Goal: Contribute content

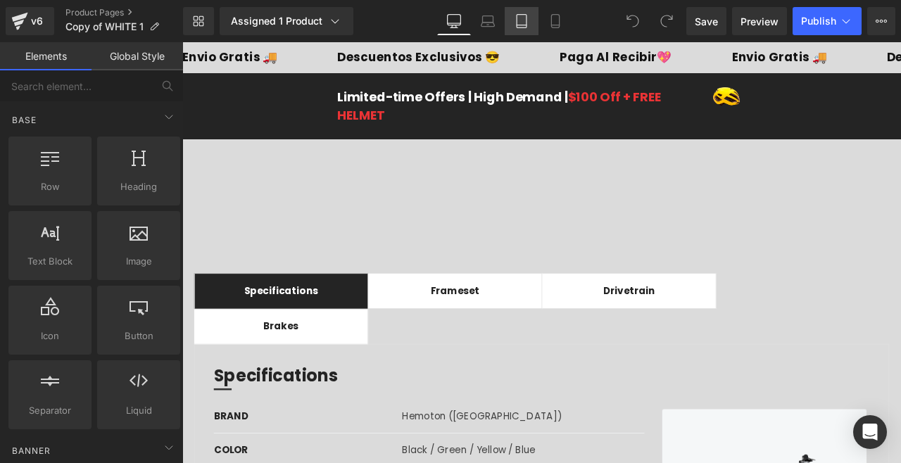
click at [517, 26] on icon at bounding box center [522, 21] width 10 height 13
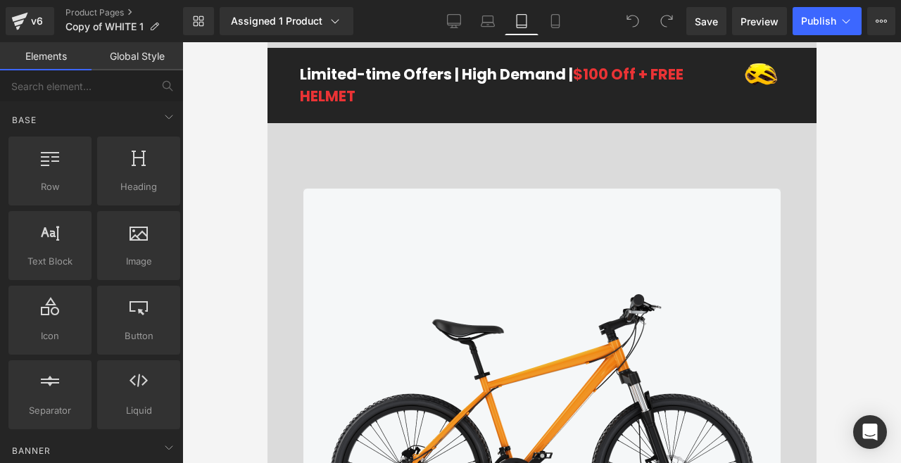
scroll to position [37, 0]
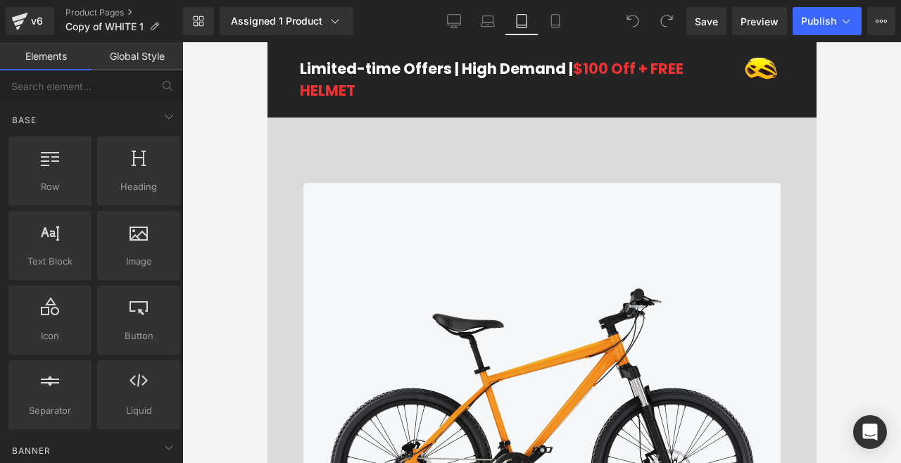
click at [489, 36] on div "Library Assigned 1 Product Product Preview BREATIFY 30ml Manage assigned produc…" at bounding box center [542, 21] width 718 height 42
click at [482, 28] on link "Laptop" at bounding box center [488, 21] width 34 height 28
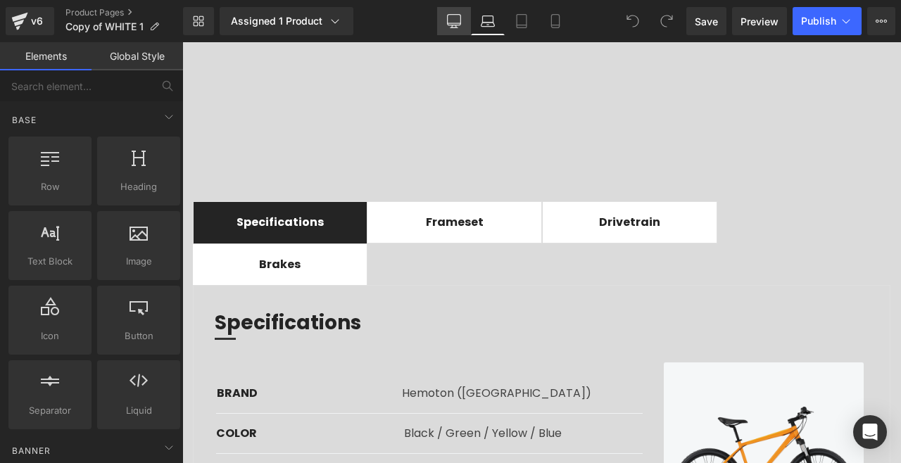
click at [457, 25] on icon at bounding box center [453, 20] width 13 height 11
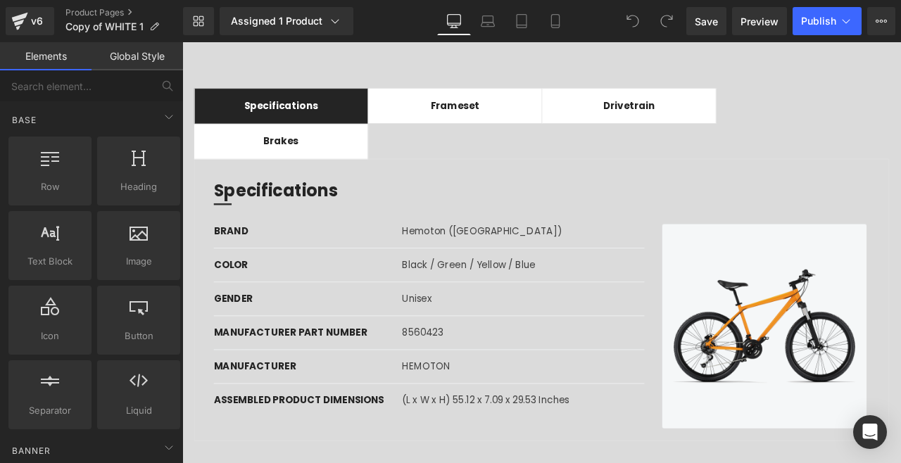
scroll to position [223, 0]
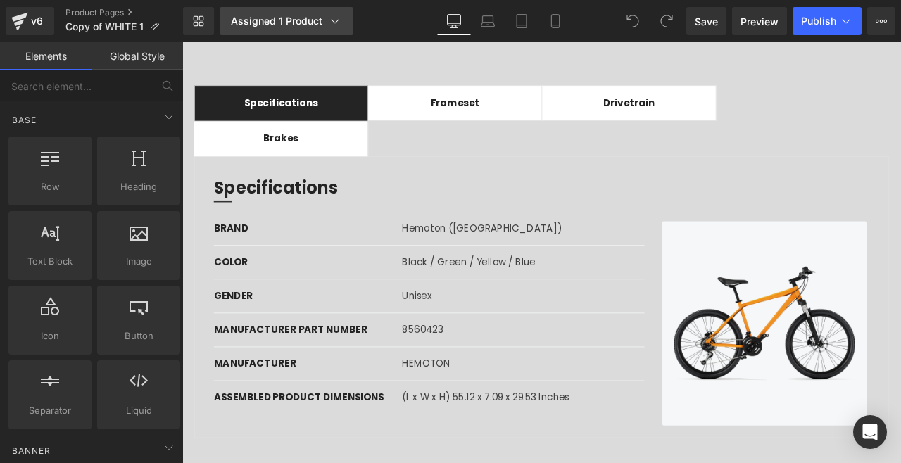
click at [339, 21] on icon at bounding box center [335, 21] width 14 height 14
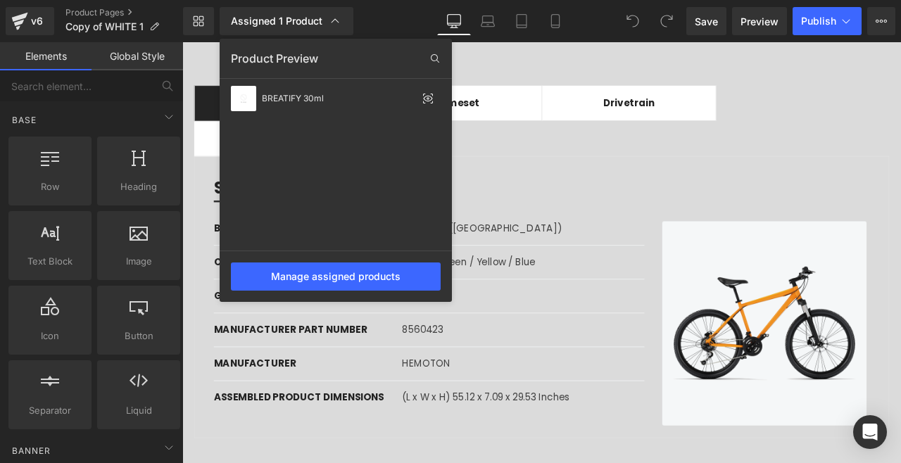
click at [577, 179] on div at bounding box center [541, 252] width 719 height 421
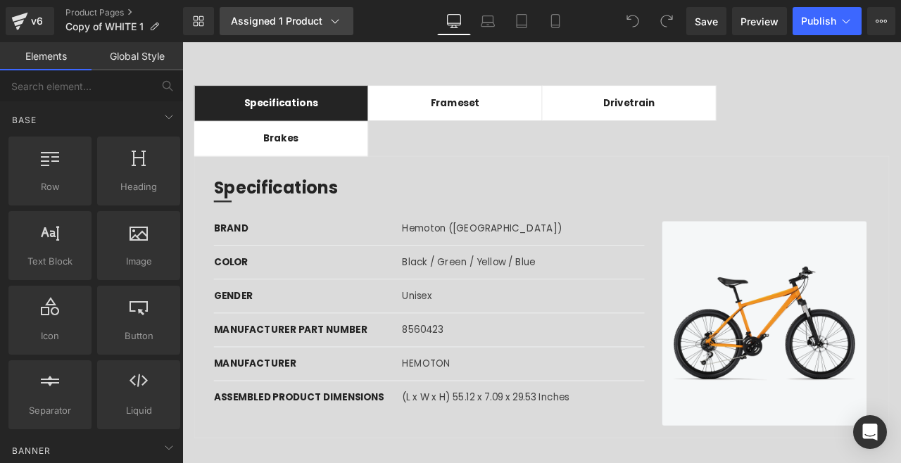
click at [332, 20] on icon at bounding box center [335, 21] width 14 height 14
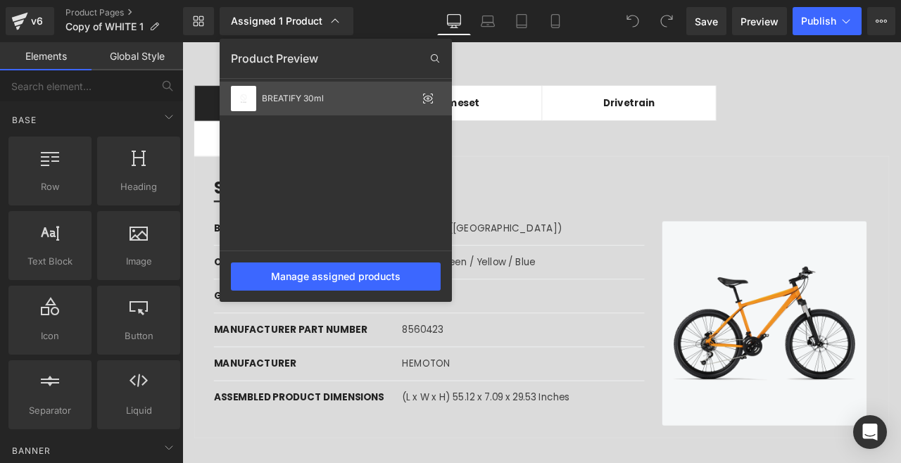
click at [430, 96] on icon at bounding box center [428, 99] width 9 height 6
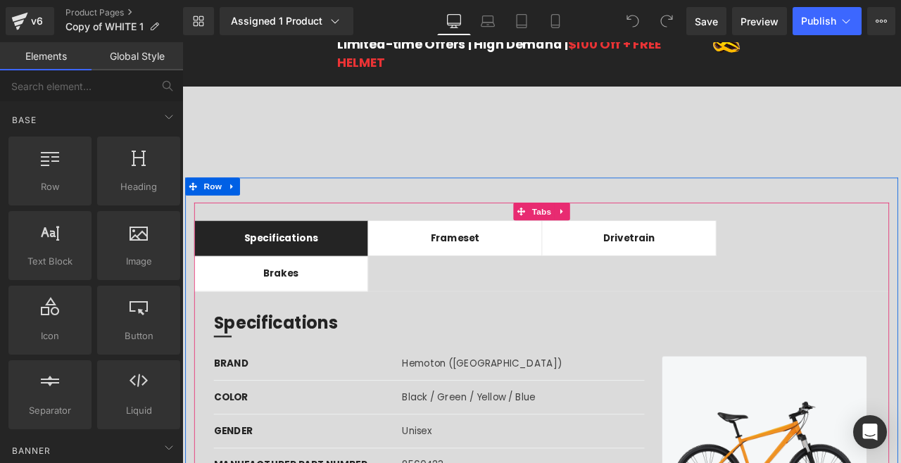
scroll to position [0, 0]
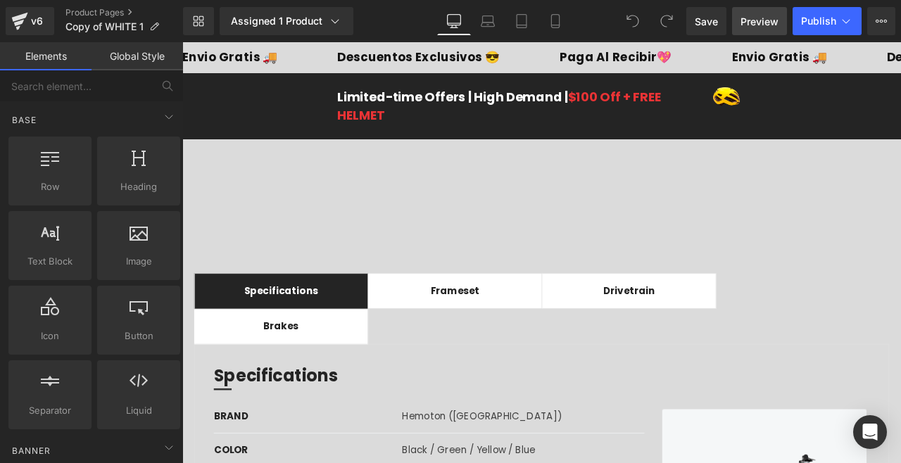
click at [745, 18] on span "Preview" at bounding box center [760, 21] width 38 height 15
click at [818, 28] on button "Publish" at bounding box center [827, 21] width 69 height 28
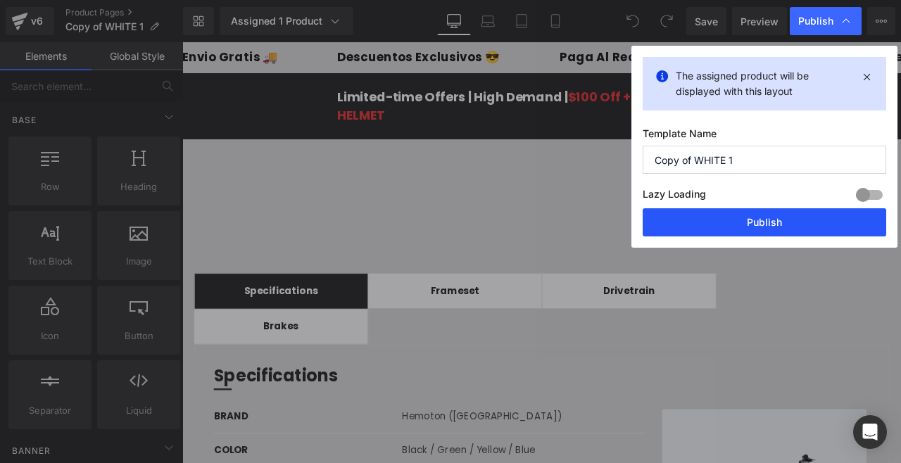
click at [710, 215] on button "Publish" at bounding box center [765, 222] width 244 height 28
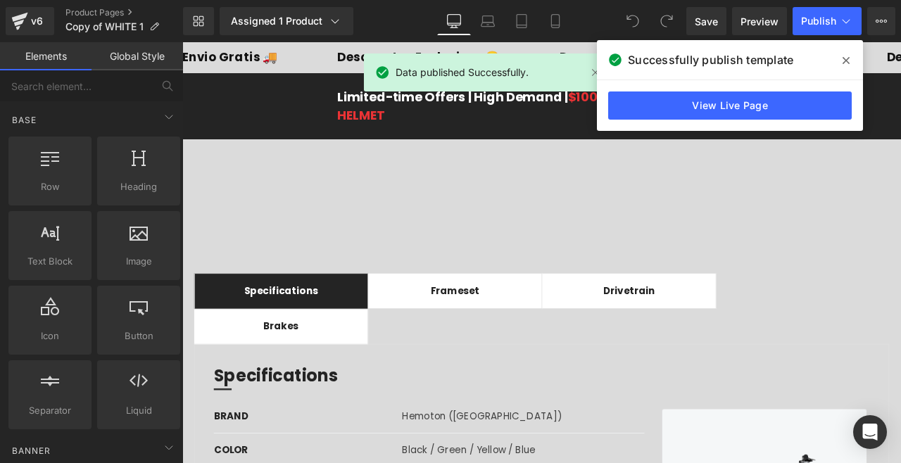
click at [847, 57] on icon at bounding box center [846, 60] width 7 height 11
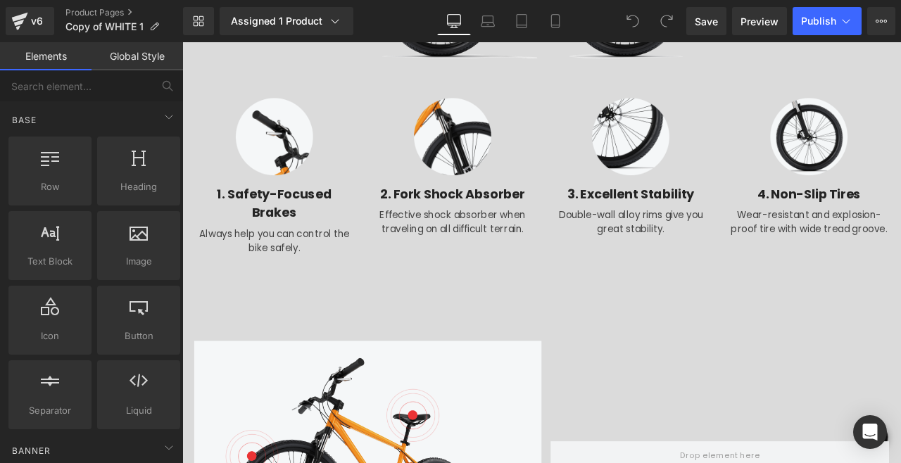
scroll to position [1428, 0]
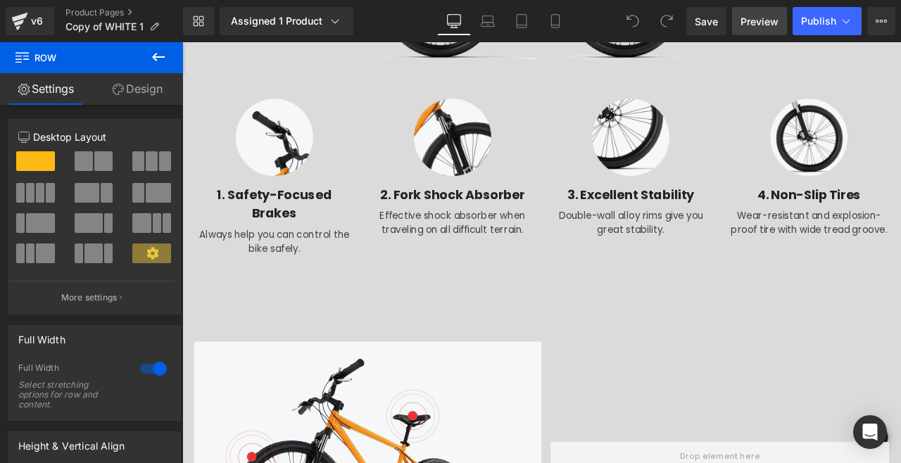
click at [760, 13] on link "Preview" at bounding box center [759, 21] width 55 height 28
